Goal: Transaction & Acquisition: Purchase product/service

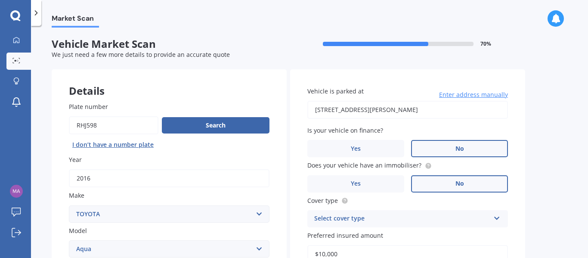
select select "TOYOTA"
select select "AQUA"
select select "HYBRID"
select select "21"
select select "10"
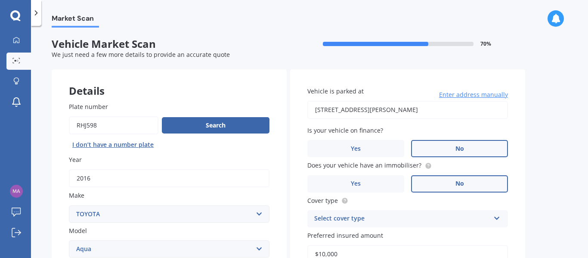
select select "1994"
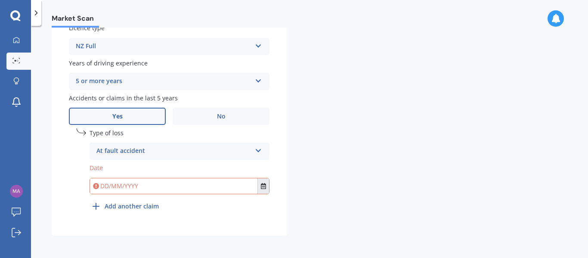
click at [263, 187] on icon "Select date" at bounding box center [263, 186] width 5 height 6
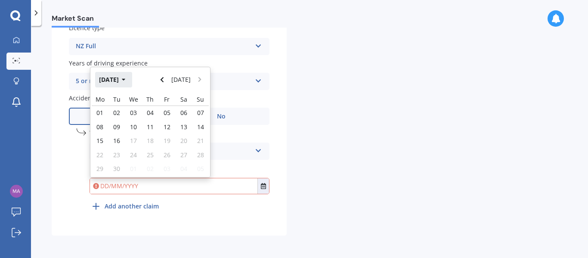
click at [102, 81] on button "[DATE]" at bounding box center [113, 80] width 37 height 16
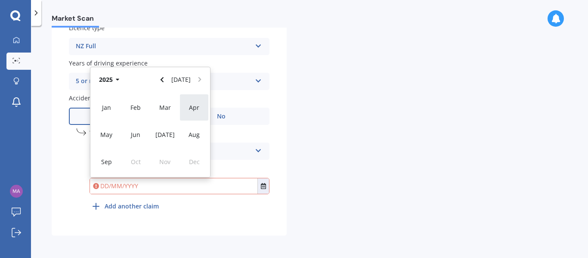
click at [188, 111] on div "Apr" at bounding box center [194, 107] width 29 height 27
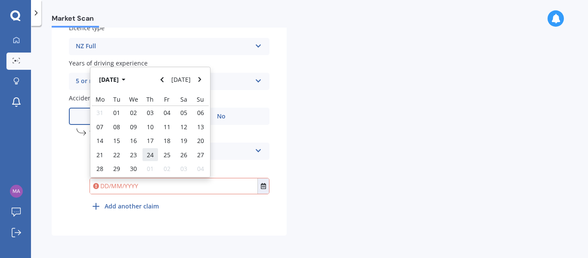
click at [154, 155] on div "24" at bounding box center [150, 155] width 17 height 14
type input "[DATE]"
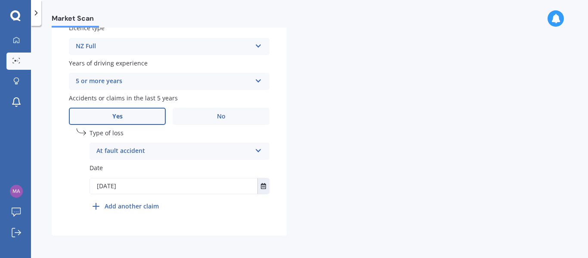
click at [146, 205] on b "Add another claim" at bounding box center [132, 206] width 54 height 9
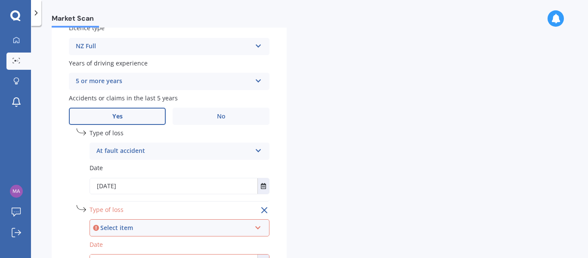
click at [210, 224] on div "Select item" at bounding box center [175, 227] width 151 height 9
click at [204, 199] on div "At fault accident" at bounding box center [179, 196] width 178 height 16
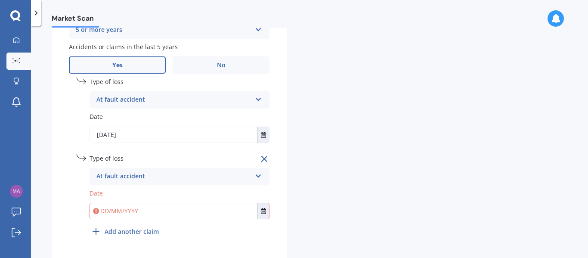
scroll to position [517, 0]
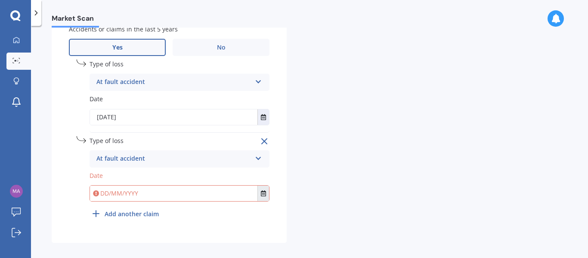
click at [266, 191] on icon "Select date" at bounding box center [263, 193] width 5 height 6
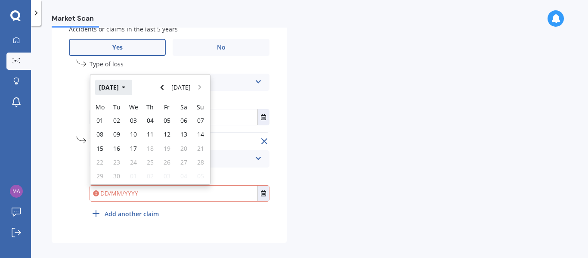
click at [116, 83] on button "[DATE]" at bounding box center [113, 88] width 37 height 16
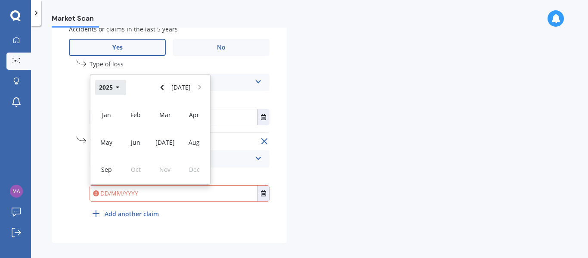
click at [116, 83] on button "2025" at bounding box center [110, 88] width 31 height 16
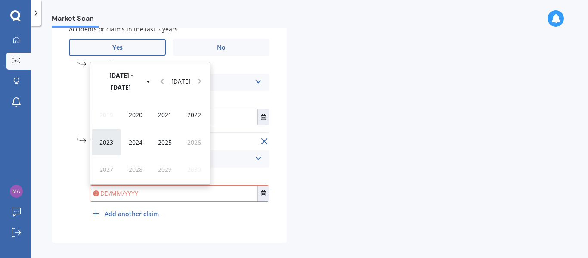
click at [106, 138] on span "2023" at bounding box center [107, 142] width 14 height 8
click at [116, 141] on div "May" at bounding box center [106, 141] width 29 height 27
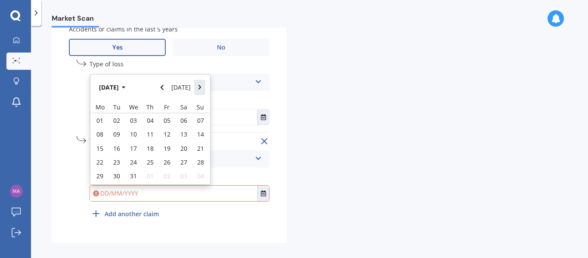
click at [203, 91] on button "Navigate forward" at bounding box center [199, 88] width 11 height 16
click at [164, 85] on icon "Navigate back" at bounding box center [162, 87] width 4 height 6
click at [196, 92] on button "Navigate forward" at bounding box center [199, 88] width 11 height 16
click at [183, 118] on span "03" at bounding box center [183, 120] width 7 height 8
type input "[DATE]"
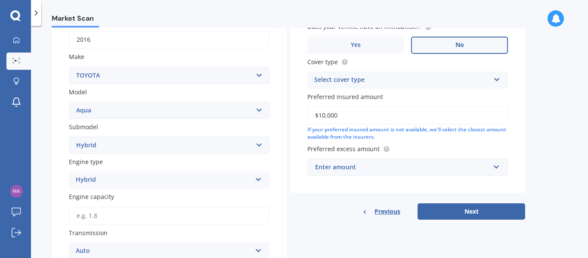
scroll to position [139, 0]
click at [370, 162] on div "Enter amount" at bounding box center [402, 166] width 175 height 9
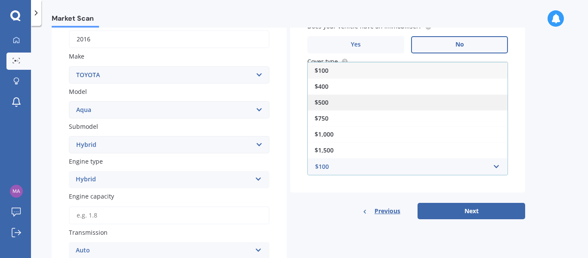
click at [337, 107] on div "$500" at bounding box center [408, 102] width 200 height 16
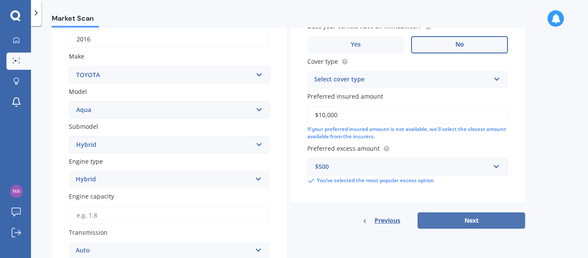
click at [461, 227] on button "Next" at bounding box center [472, 220] width 108 height 16
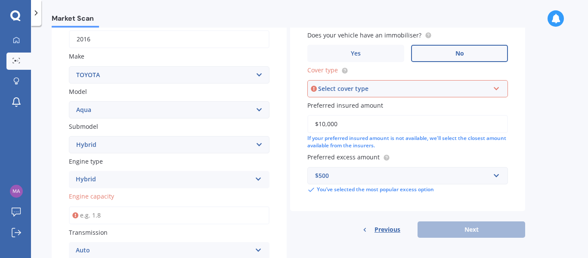
click at [201, 218] on input "Engine capacity" at bounding box center [169, 215] width 201 height 18
click at [128, 229] on label "Transmission" at bounding box center [167, 232] width 197 height 9
click at [127, 220] on input "Engine capacity" at bounding box center [169, 215] width 201 height 18
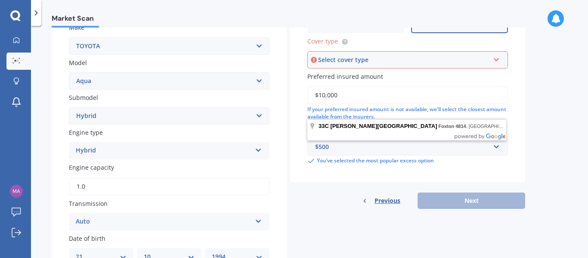
scroll to position [181, 0]
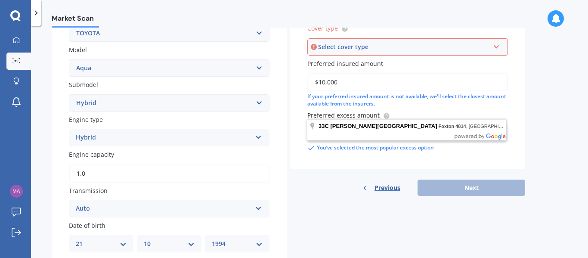
click at [93, 175] on input "1.0" at bounding box center [169, 174] width 201 height 18
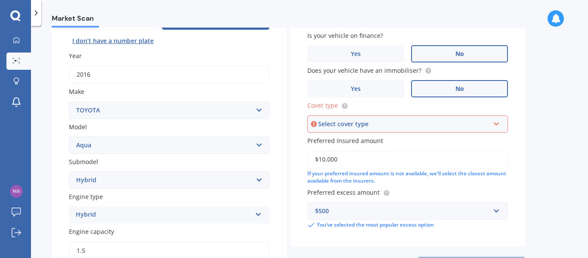
scroll to position [100, 0]
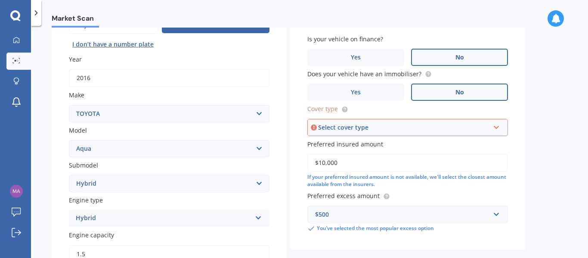
type input "1.5"
click at [324, 129] on div "Select cover type" at bounding box center [403, 127] width 171 height 9
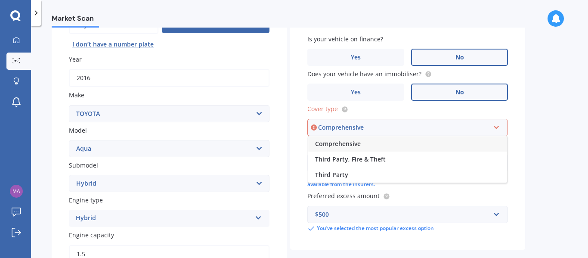
click at [324, 144] on span "Comprehensive" at bounding box center [338, 144] width 46 height 8
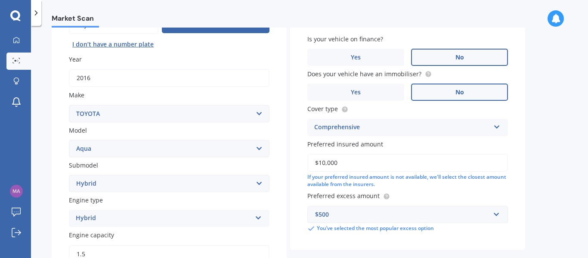
click at [562, 139] on div "Market Scan Vehicle Market Scan 70 % We just need a few more details to provide…" at bounding box center [309, 144] width 557 height 232
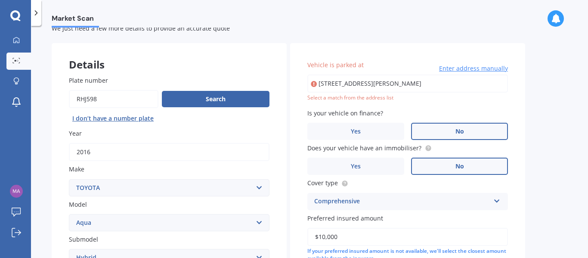
scroll to position [27, 0]
click at [473, 84] on input "[STREET_ADDRESS][PERSON_NAME]" at bounding box center [408, 83] width 201 height 18
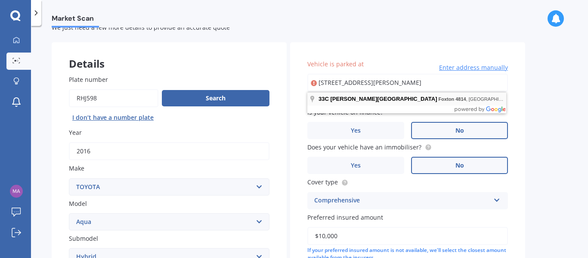
type input "[STREET_ADDRESS][PERSON_NAME]"
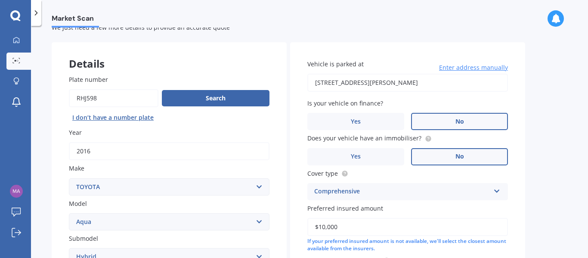
click at [539, 117] on div "Market Scan Vehicle Market Scan 70 % We just need a few more details to provide…" at bounding box center [309, 144] width 557 height 232
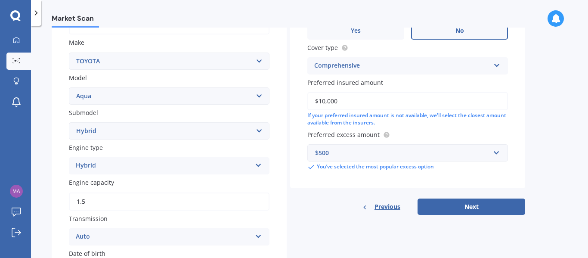
scroll to position [153, 0]
click at [483, 205] on button "Next" at bounding box center [472, 206] width 108 height 16
select select "21"
select select "10"
select select "1994"
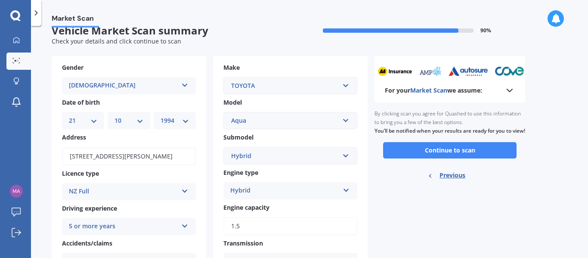
scroll to position [0, 0]
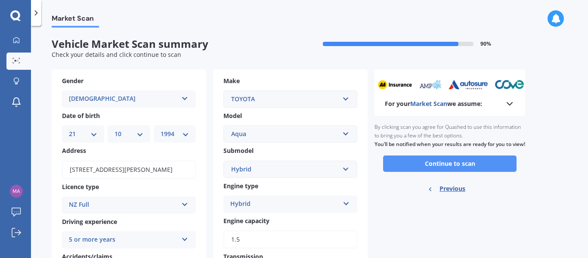
click at [416, 170] on button "Continue to scan" at bounding box center [450, 164] width 134 height 16
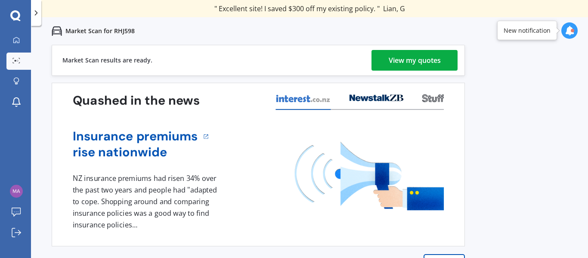
click at [403, 62] on div "View my quotes" at bounding box center [415, 60] width 52 height 21
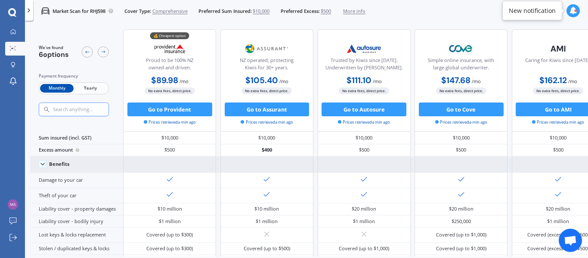
click at [50, 162] on div "Benefits" at bounding box center [59, 164] width 21 height 6
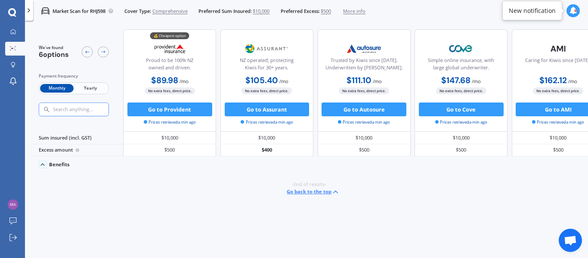
click at [50, 162] on div "Benefits" at bounding box center [59, 165] width 21 height 6
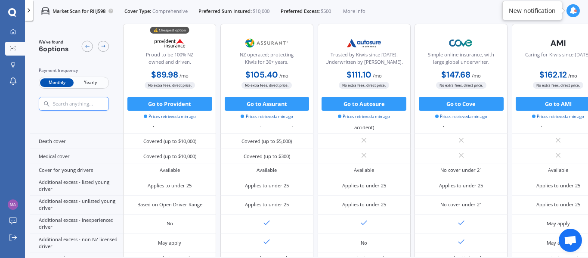
scroll to position [451, 0]
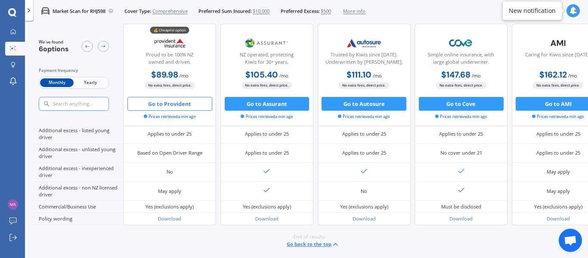
click at [190, 97] on button "Go to Provident" at bounding box center [170, 104] width 85 height 14
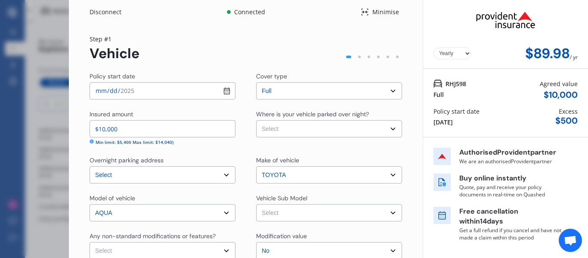
select select "Monthly"
click at [448, 56] on select "Yearly Monthly" at bounding box center [453, 53] width 38 height 12
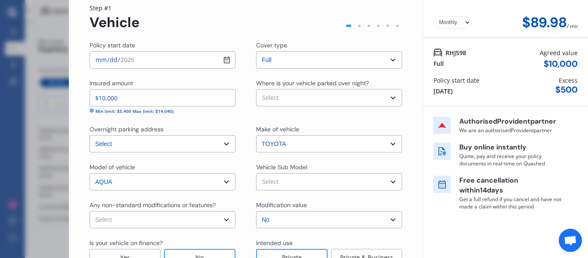
scroll to position [36, 0]
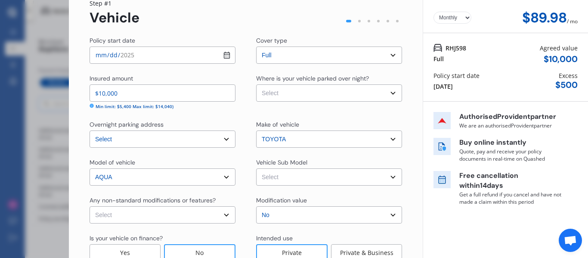
click at [314, 99] on select "Select Garage (fully enclosed) Off Street Parking Other" at bounding box center [329, 92] width 146 height 17
select select "GARAGE"
click at [256, 84] on select "Select Garage (fully enclosed) Off Street Parking Other" at bounding box center [329, 92] width 146 height 17
click at [341, 113] on div "Policy start date [DATE] Cover type Select cover type Full Insured amount $10,0…" at bounding box center [246, 164] width 313 height 256
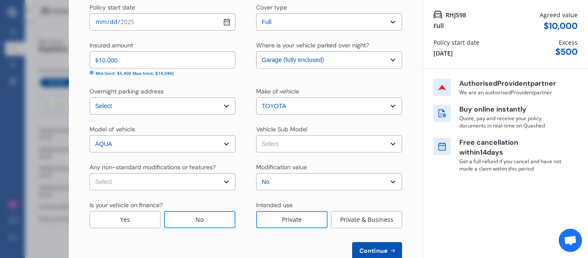
scroll to position [70, 0]
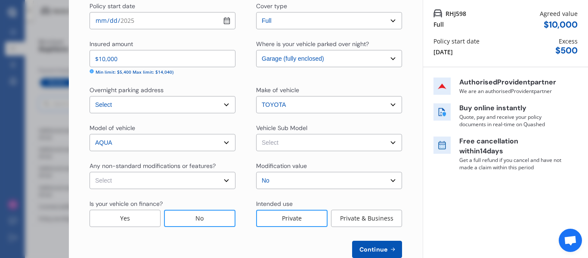
click at [288, 149] on select "Select Aqua NHP10 L Hatchback 5dr CVT 1sp 1.5i/45kW Hybrid [IMP] Aqua NHP10 G H…" at bounding box center [329, 142] width 146 height 17
select select "NZVTOYO2016AEIF"
click at [256, 134] on select "Select Aqua NHP10 L Hatchback 5dr CVT 1sp 1.5i/45kW Hybrid [IMP] Aqua NHP10 G H…" at bounding box center [329, 142] width 146 height 17
click at [214, 179] on select "Select None [MEDICAL_DATA] System(NOS) Roll Cage Full Racing Harness" at bounding box center [163, 180] width 146 height 17
select select "none"
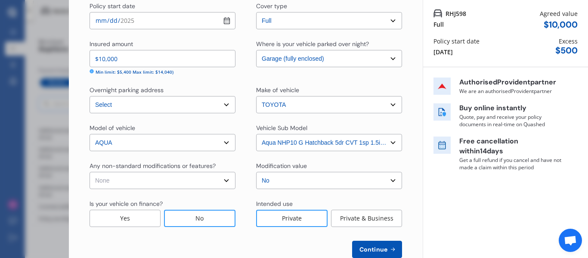
click at [90, 172] on select "Select None [MEDICAL_DATA] System(NOS) Roll Cage Full Racing Harness" at bounding box center [163, 180] width 146 height 17
click at [388, 199] on div "Intended use" at bounding box center [329, 204] width 146 height 10
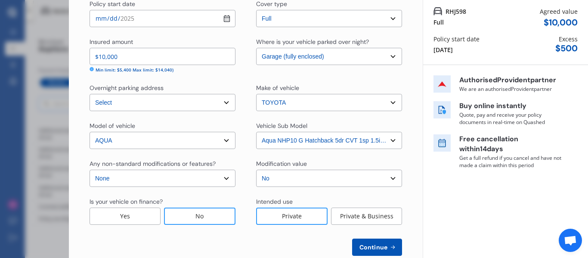
scroll to position [73, 0]
click at [382, 248] on span "Continue" at bounding box center [373, 246] width 31 height 7
select select "21"
select select "10"
select select "1994"
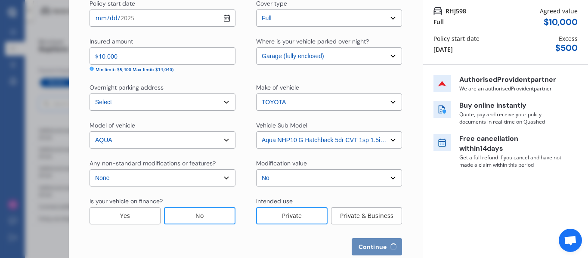
select select "NZ_FULL"
select select "2"
select select "25"
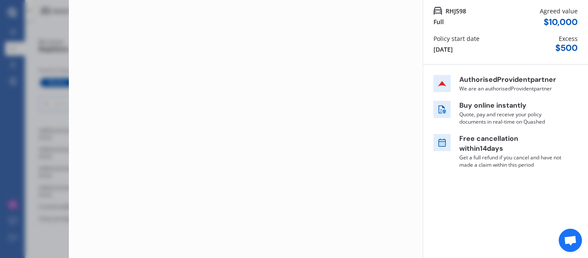
scroll to position [0, 0]
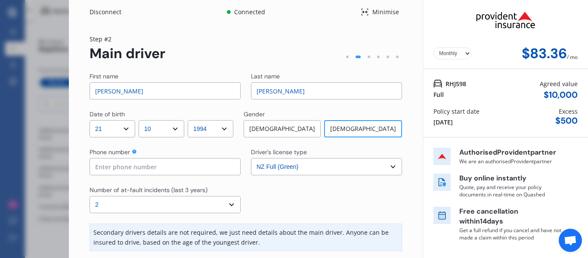
click at [142, 166] on input at bounding box center [165, 166] width 151 height 17
type input "0212981205"
click at [344, 194] on div at bounding box center [326, 200] width 151 height 28
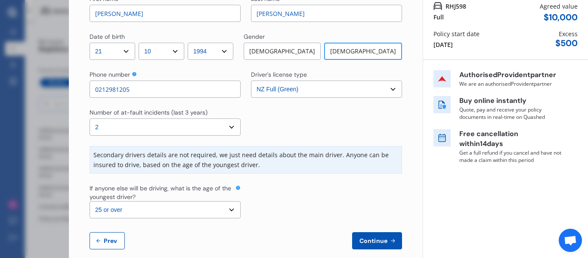
scroll to position [90, 0]
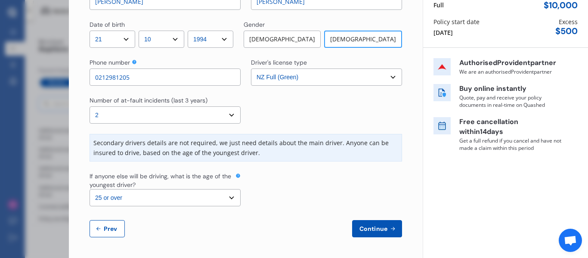
click at [365, 230] on span "Continue" at bounding box center [373, 228] width 31 height 7
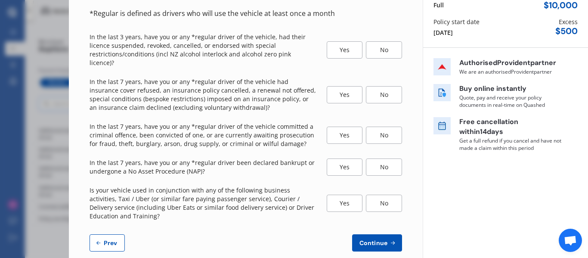
scroll to position [0, 0]
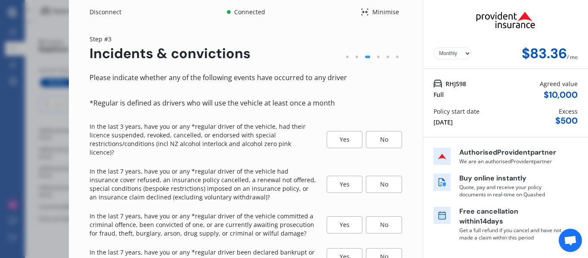
click at [369, 137] on div "No" at bounding box center [384, 139] width 36 height 17
click at [384, 176] on div "No" at bounding box center [384, 184] width 36 height 17
click at [380, 218] on div "No" at bounding box center [384, 224] width 36 height 17
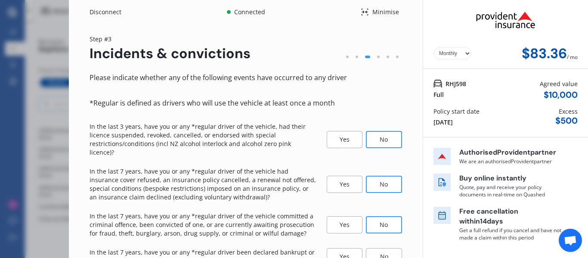
click at [387, 248] on div "No" at bounding box center [384, 256] width 36 height 17
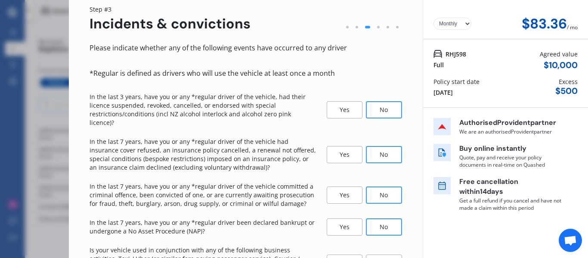
scroll to position [95, 0]
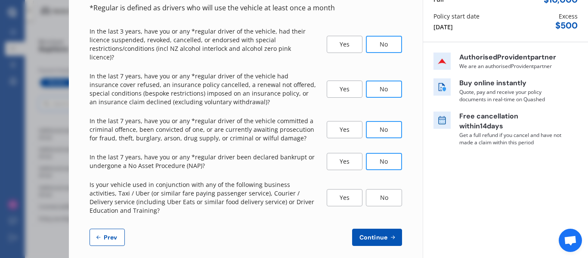
click at [376, 189] on div "No" at bounding box center [384, 197] width 36 height 17
click at [371, 234] on span "Continue" at bounding box center [373, 237] width 31 height 7
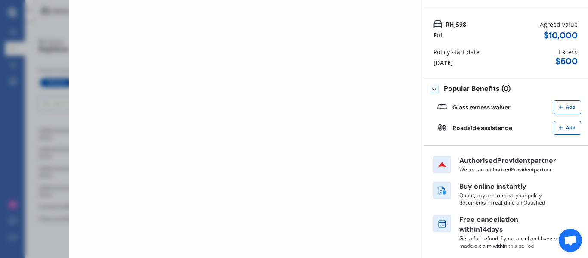
scroll to position [0, 0]
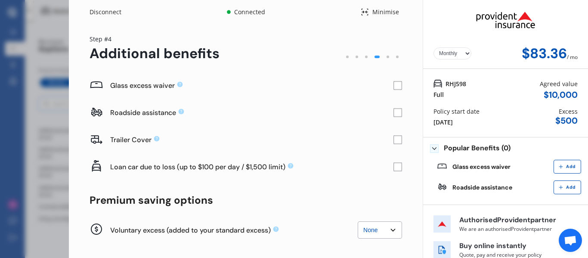
click at [397, 83] on rect at bounding box center [398, 85] width 9 height 9
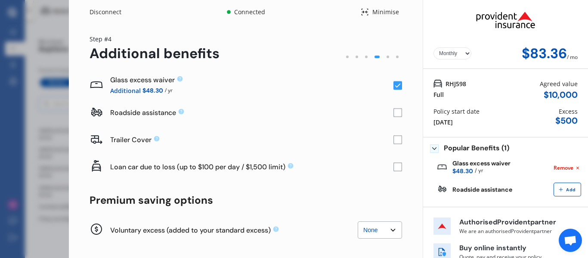
click at [394, 115] on rect at bounding box center [398, 113] width 9 height 9
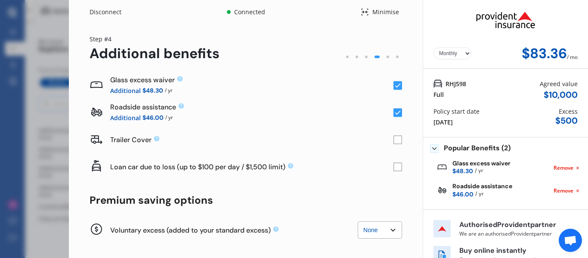
click at [394, 112] on rect at bounding box center [398, 113] width 9 height 9
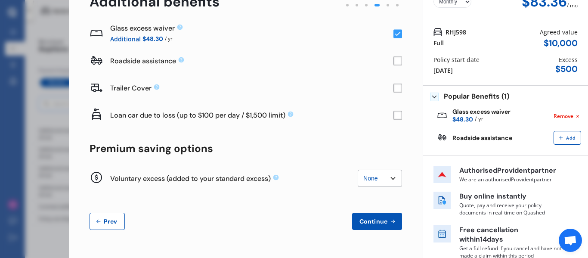
scroll to position [62, 0]
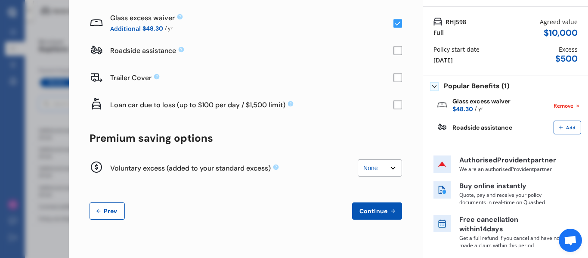
click at [363, 209] on span "Continue" at bounding box center [373, 211] width 31 height 7
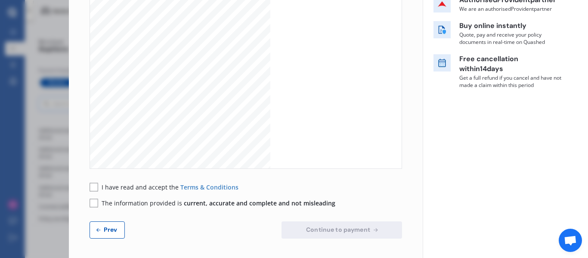
scroll to position [154, 0]
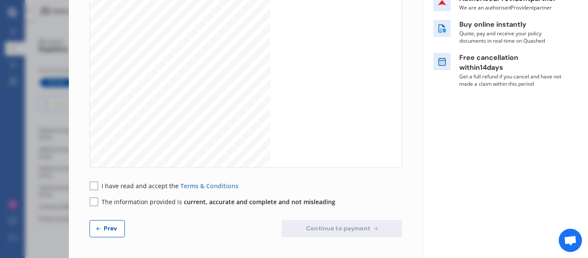
click at [160, 187] on span "I have read and accept the" at bounding box center [141, 186] width 79 height 8
click at [142, 199] on span "The information provided is current, accurate and complete and not misleading" at bounding box center [219, 202] width 234 height 8
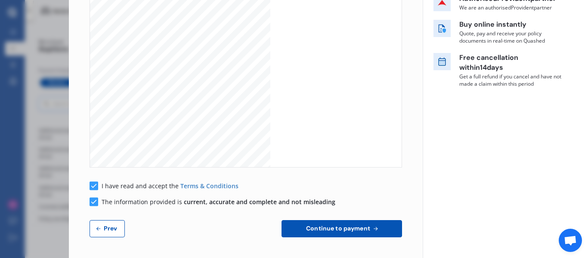
click at [323, 233] on button "Continue to payment" at bounding box center [342, 228] width 121 height 17
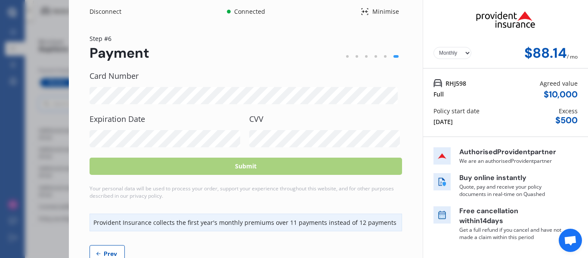
scroll to position [0, 0]
